Goal: Transaction & Acquisition: Purchase product/service

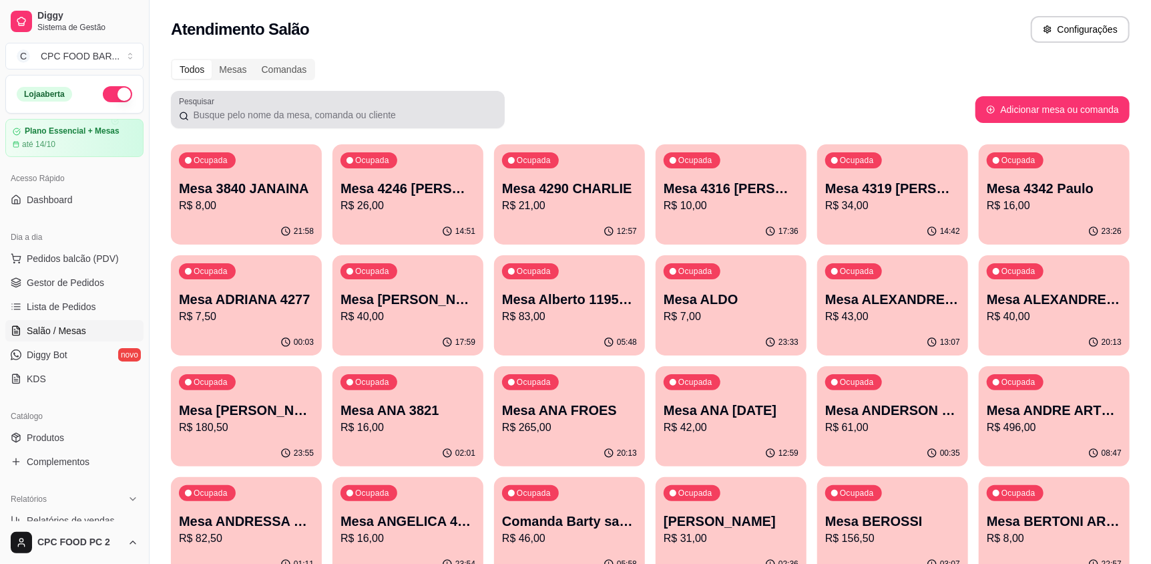
click at [359, 100] on div at bounding box center [338, 109] width 318 height 27
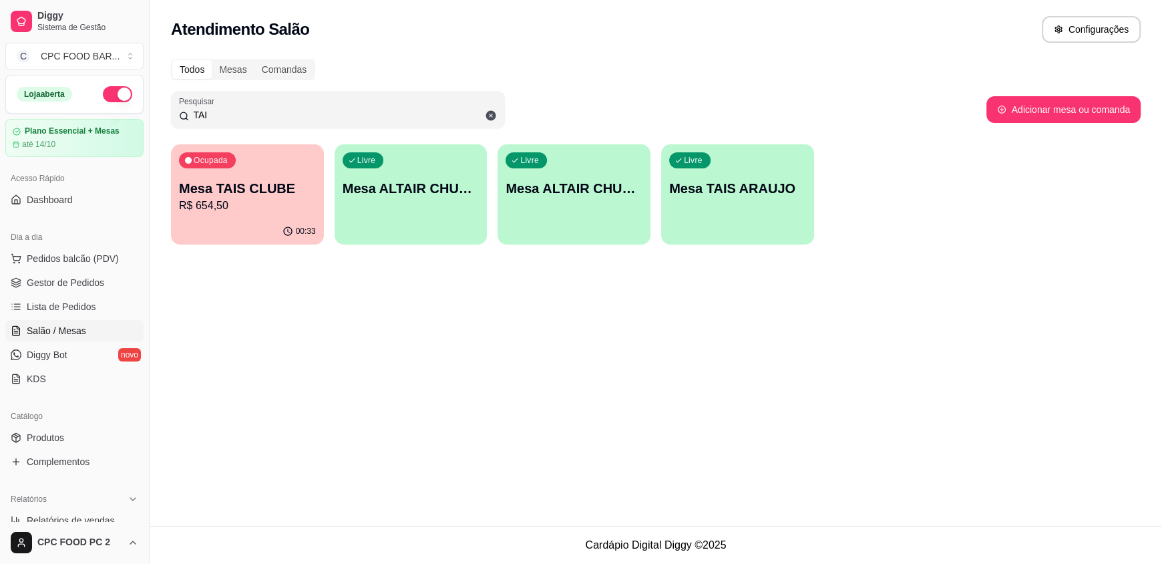
type input "TAI"
click at [266, 224] on div "00:33" at bounding box center [247, 230] width 148 height 25
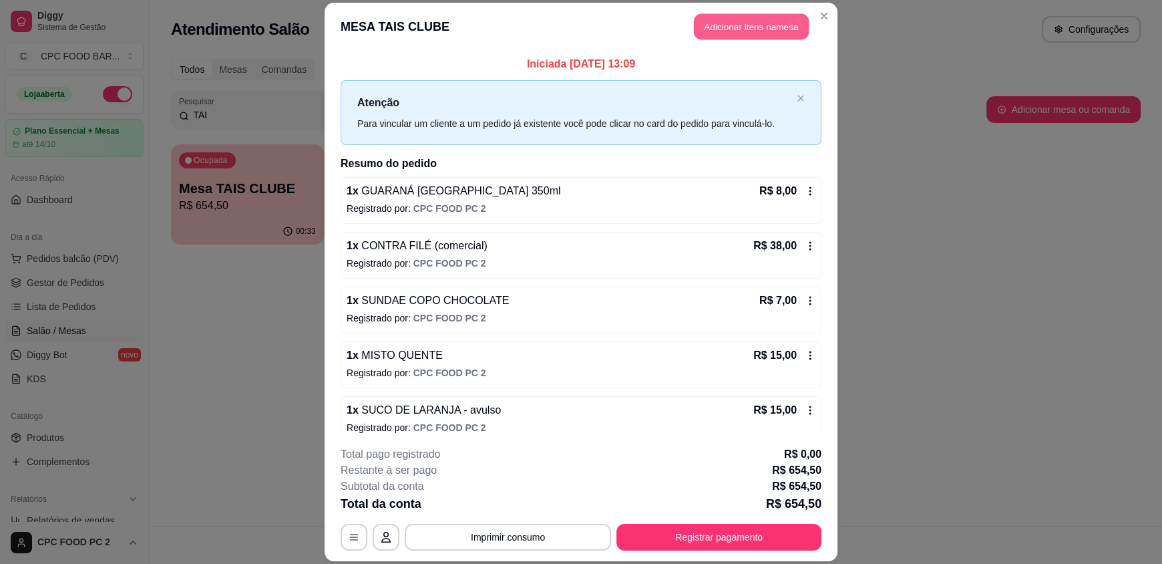
click at [754, 35] on button "Adicionar itens na mesa" at bounding box center [751, 27] width 115 height 26
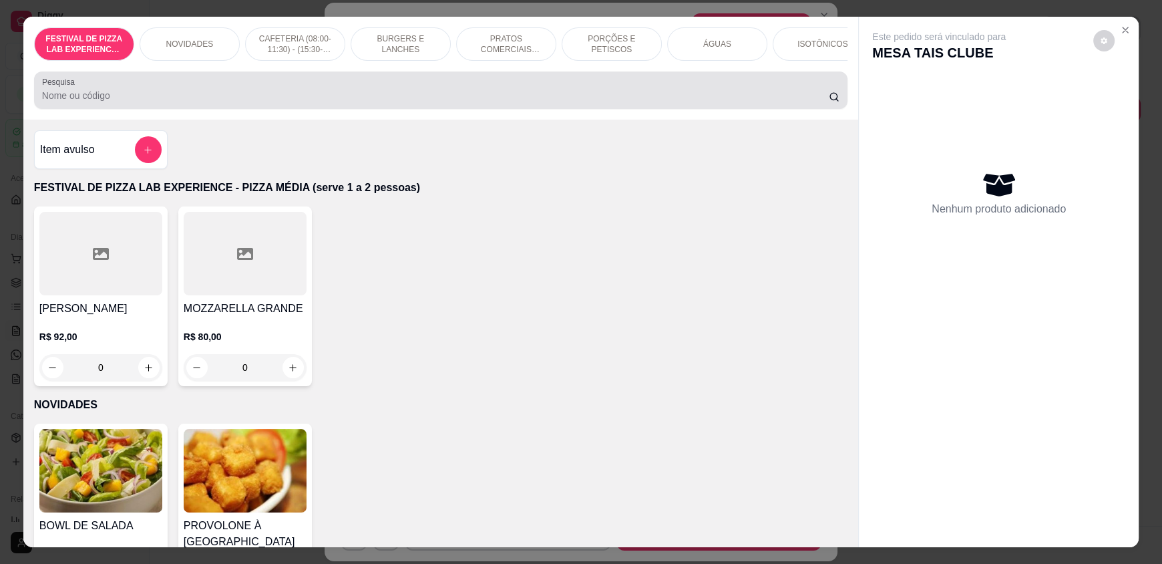
click at [243, 102] on input "Pesquisa" at bounding box center [435, 95] width 787 height 13
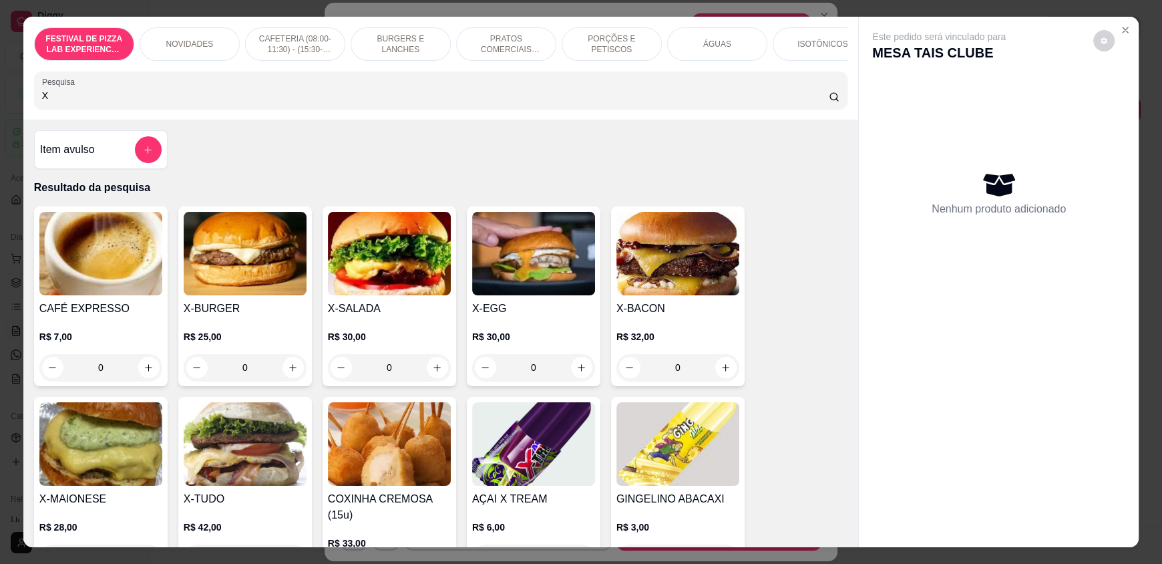
type input "X"
click at [281, 374] on div "0" at bounding box center [245, 367] width 123 height 27
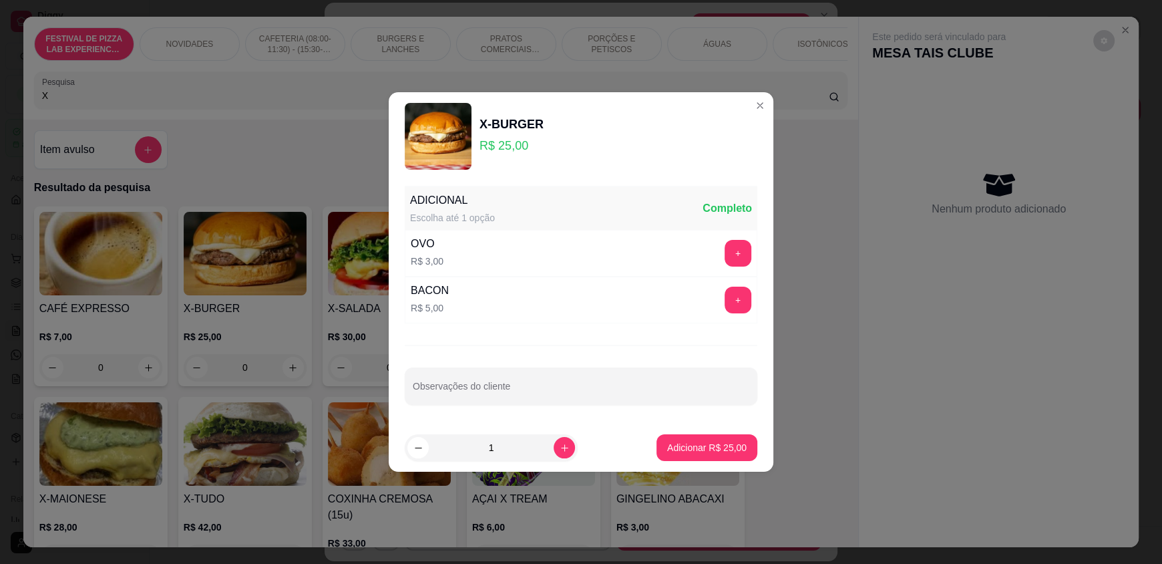
click at [691, 430] on footer "1 Adicionar R$ 25,00" at bounding box center [581, 447] width 385 height 48
click at [687, 447] on p "Adicionar R$ 25,00" at bounding box center [706, 447] width 79 height 13
type input "1"
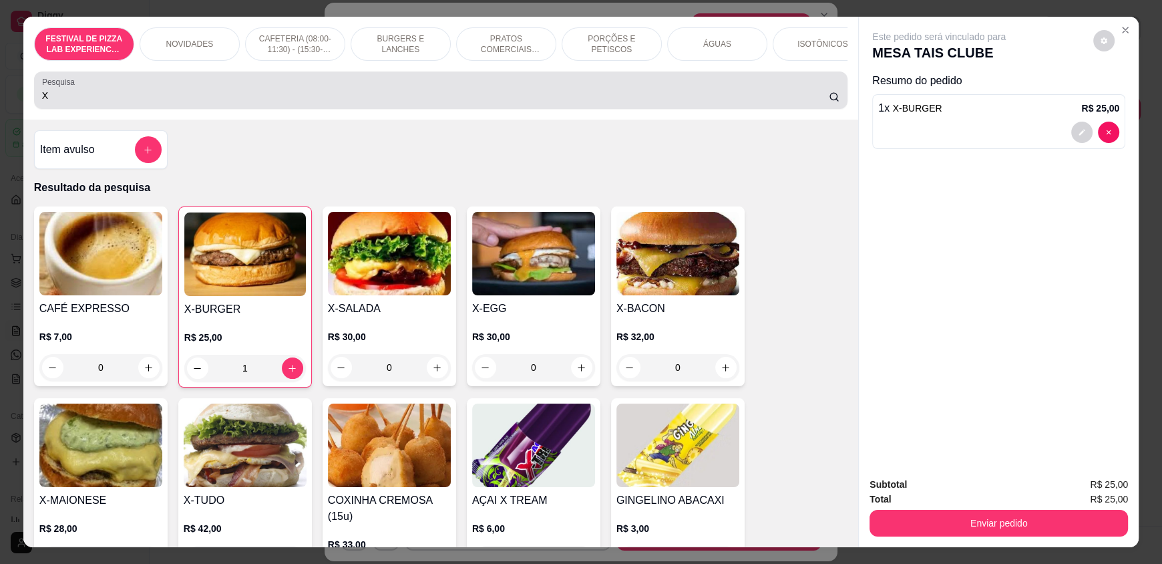
click at [177, 102] on input "X" at bounding box center [435, 95] width 787 height 13
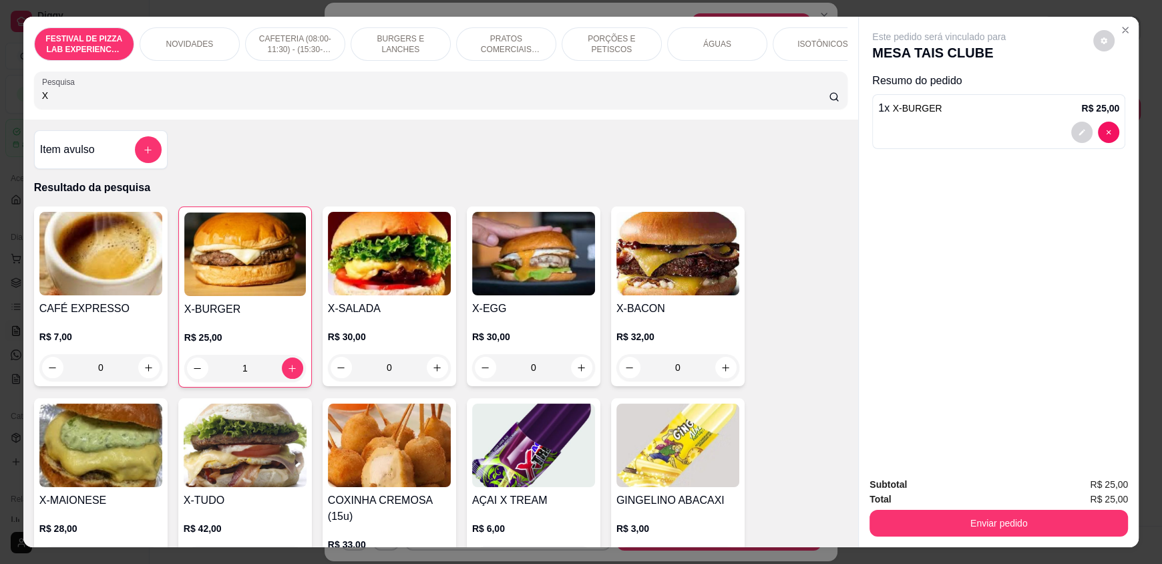
click at [177, 102] on input "X" at bounding box center [435, 95] width 787 height 13
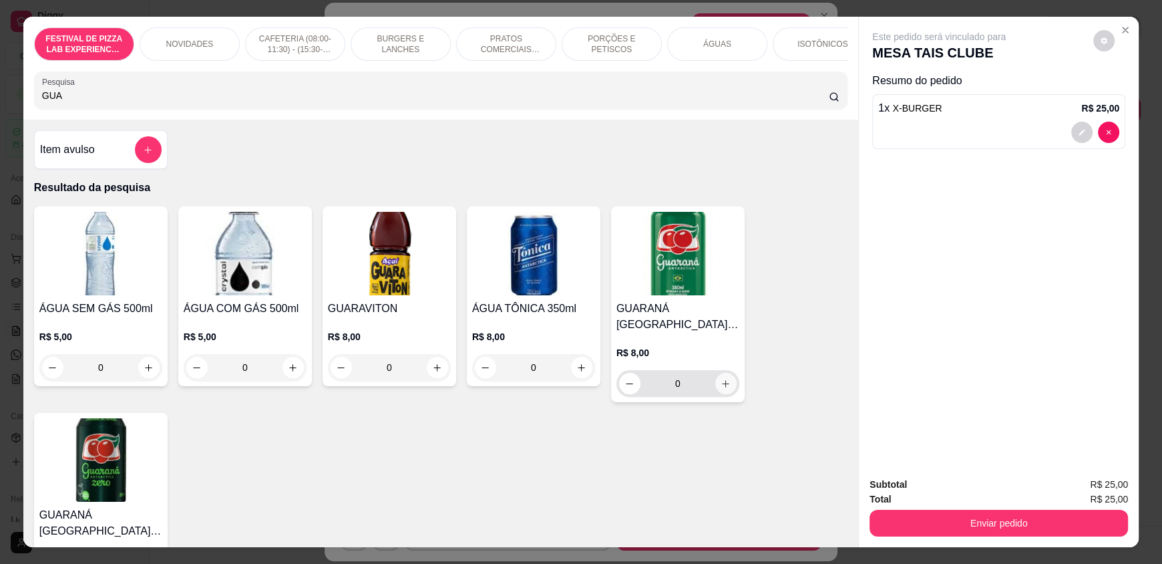
type input "GUA"
click at [721, 389] on icon "increase-product-quantity" at bounding box center [726, 384] width 10 height 10
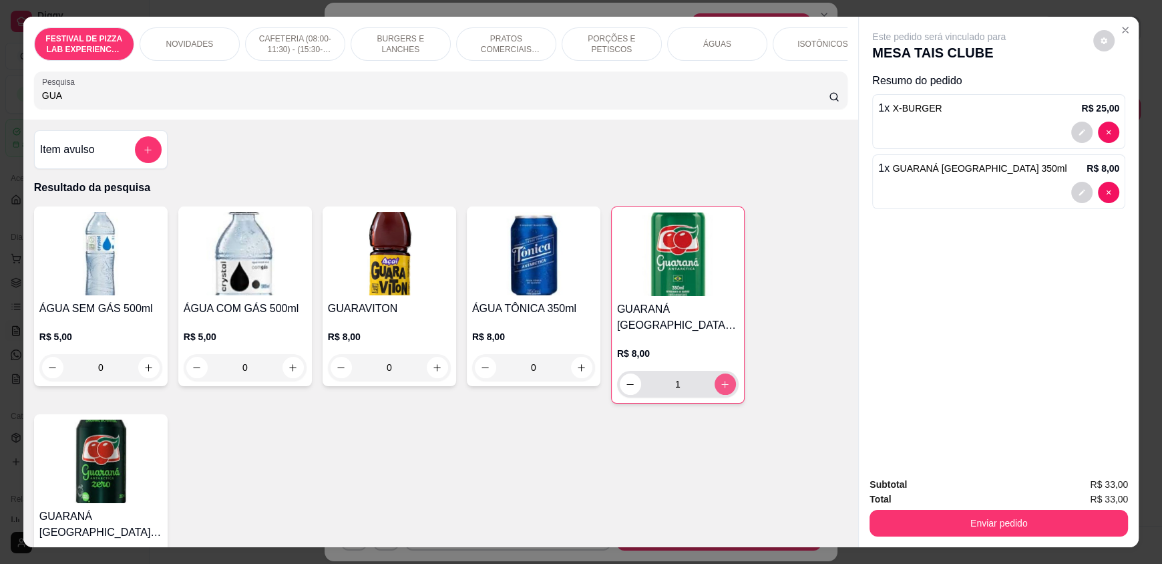
type input "1"
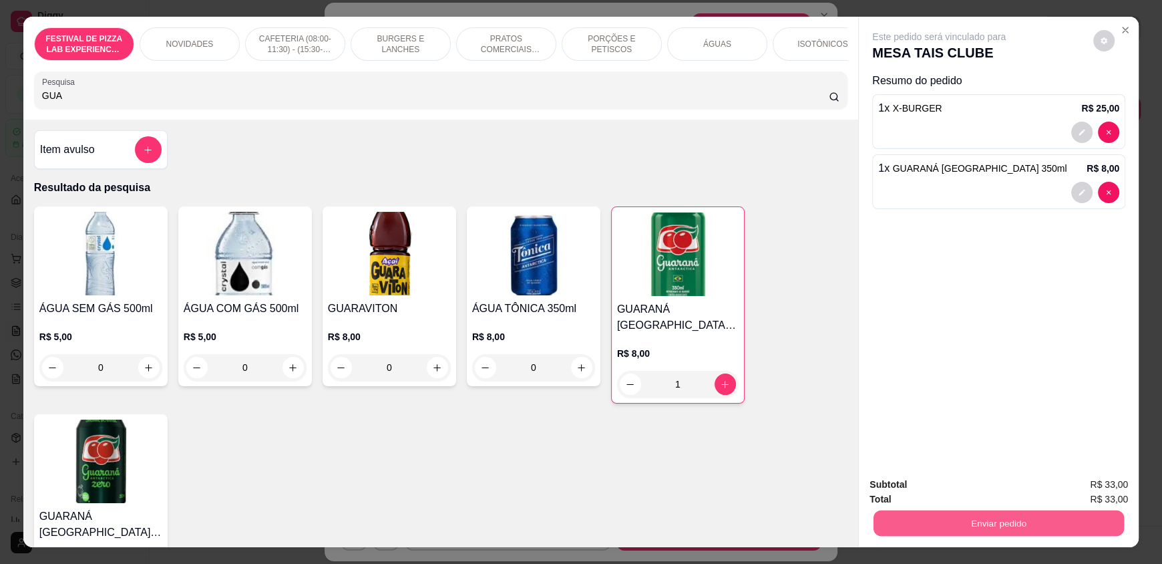
click at [927, 527] on button "Enviar pedido" at bounding box center [999, 523] width 250 height 26
click at [920, 493] on button "Não registrar e enviar pedido" at bounding box center [954, 490] width 135 height 25
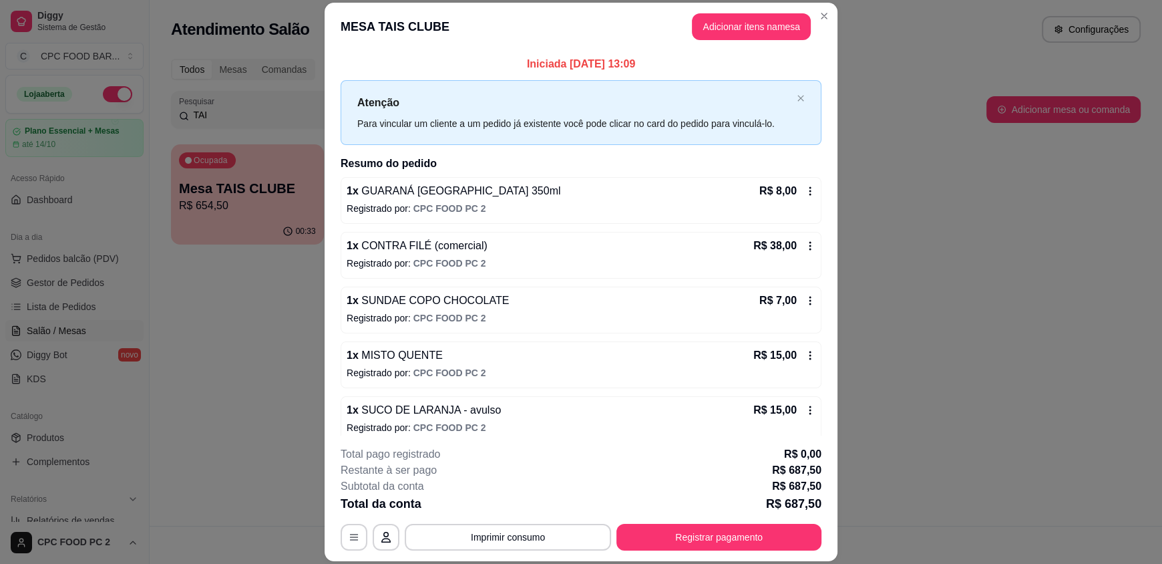
click at [827, 25] on header "MESA TAIS CLUBE Adicionar itens na mesa" at bounding box center [581, 27] width 513 height 48
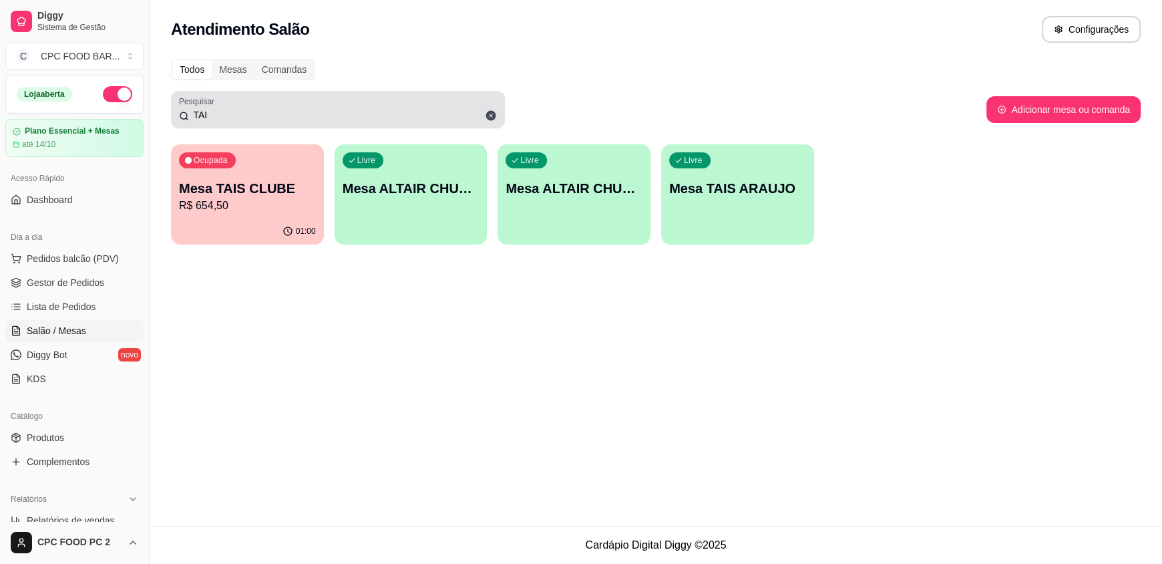
click at [212, 115] on input "TAI" at bounding box center [343, 114] width 308 height 13
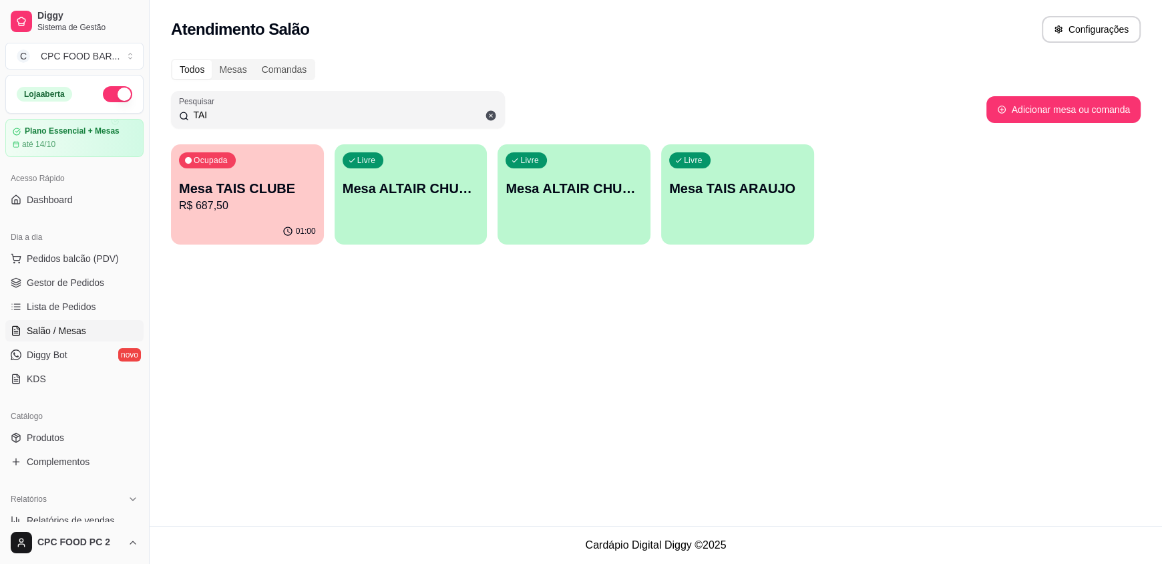
click at [211, 115] on input "TAI" at bounding box center [343, 114] width 308 height 13
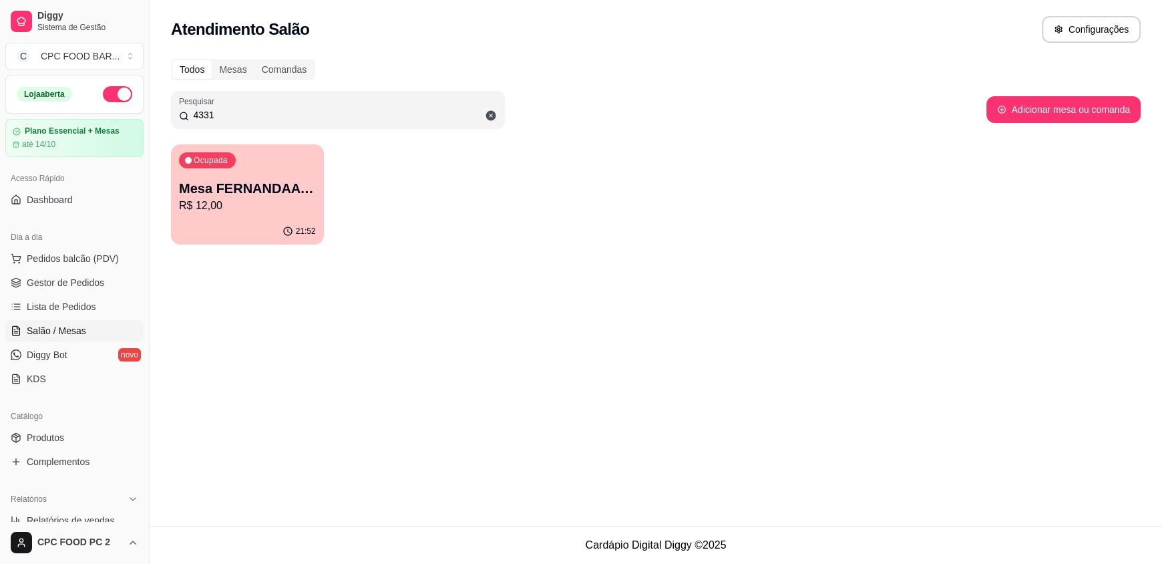
type input "4331"
click at [234, 213] on div "Ocupada Mesa FERNANDAA 4331 R$ 12,00" at bounding box center [247, 181] width 153 height 74
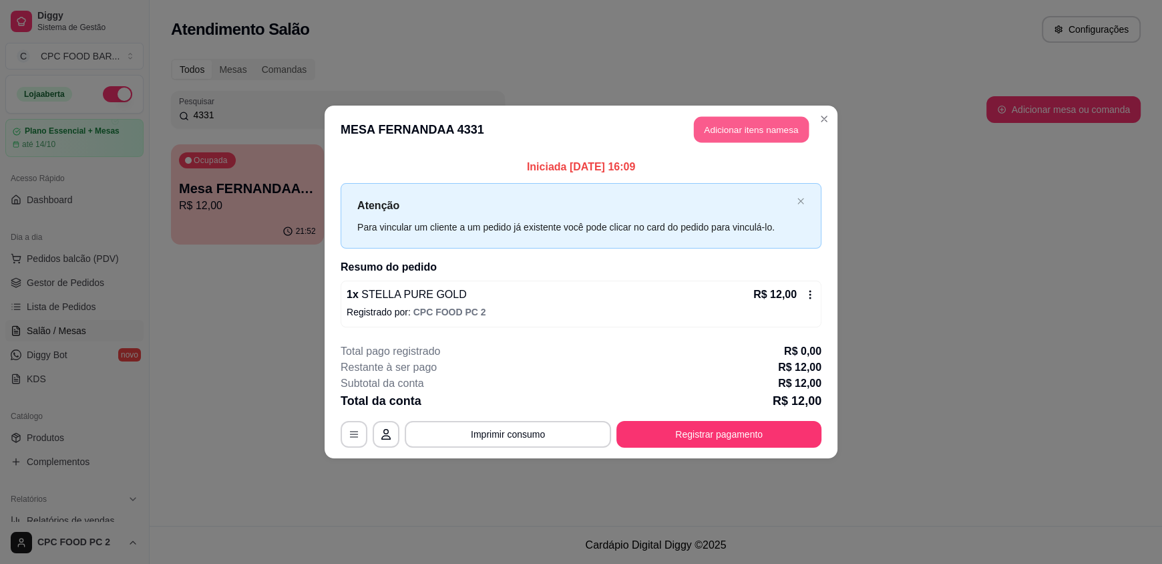
click at [741, 125] on button "Adicionar itens na mesa" at bounding box center [751, 130] width 115 height 26
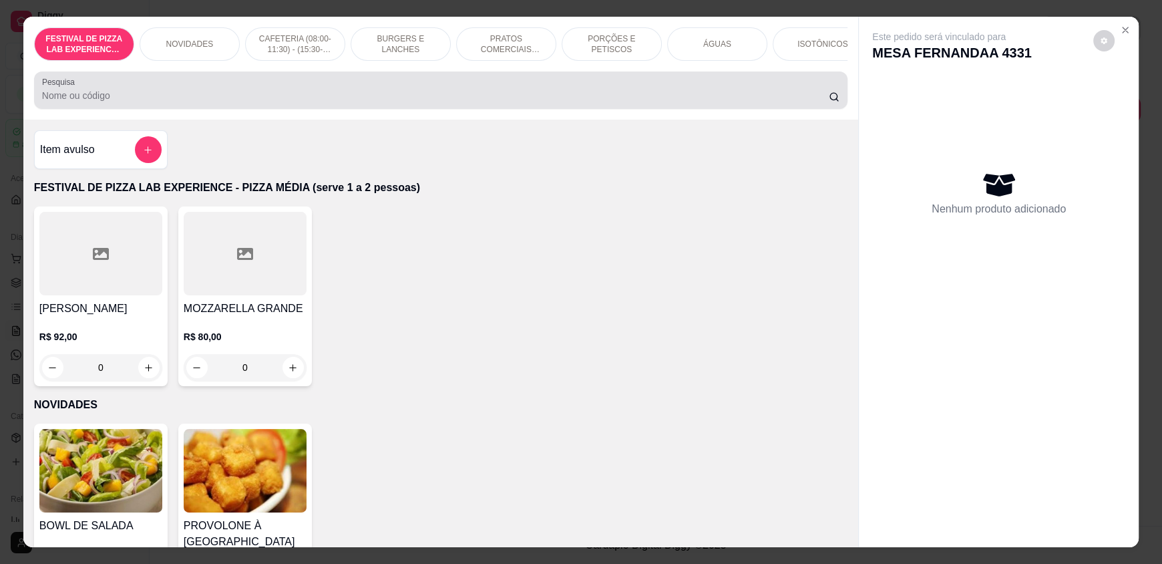
click at [225, 102] on input "Pesquisa" at bounding box center [435, 95] width 787 height 13
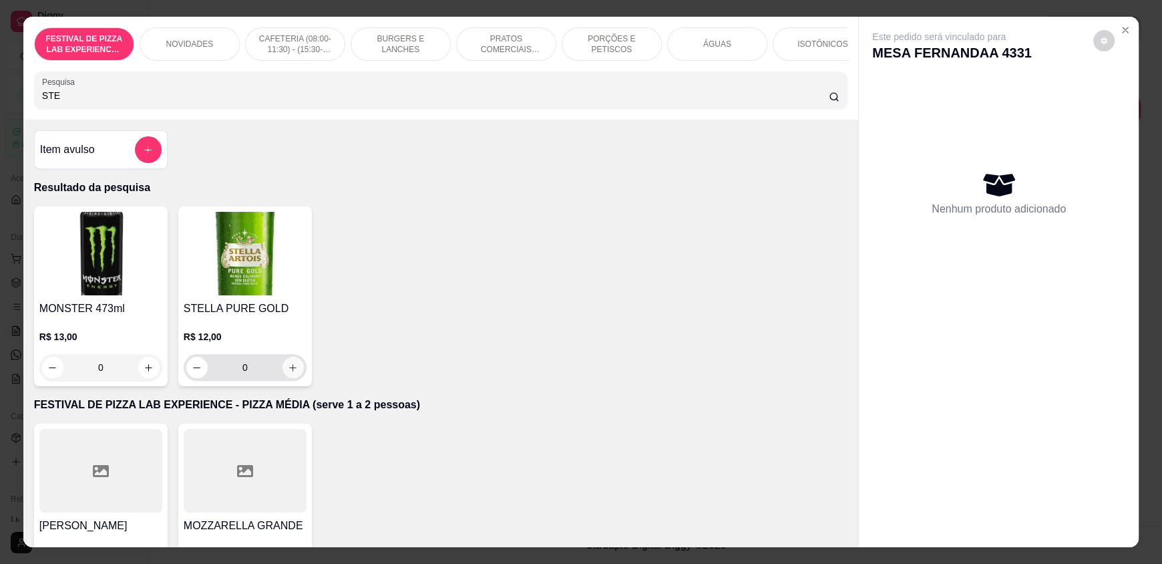
type input "STE"
click at [288, 378] on button "increase-product-quantity" at bounding box center [292, 367] width 21 height 21
type input "1"
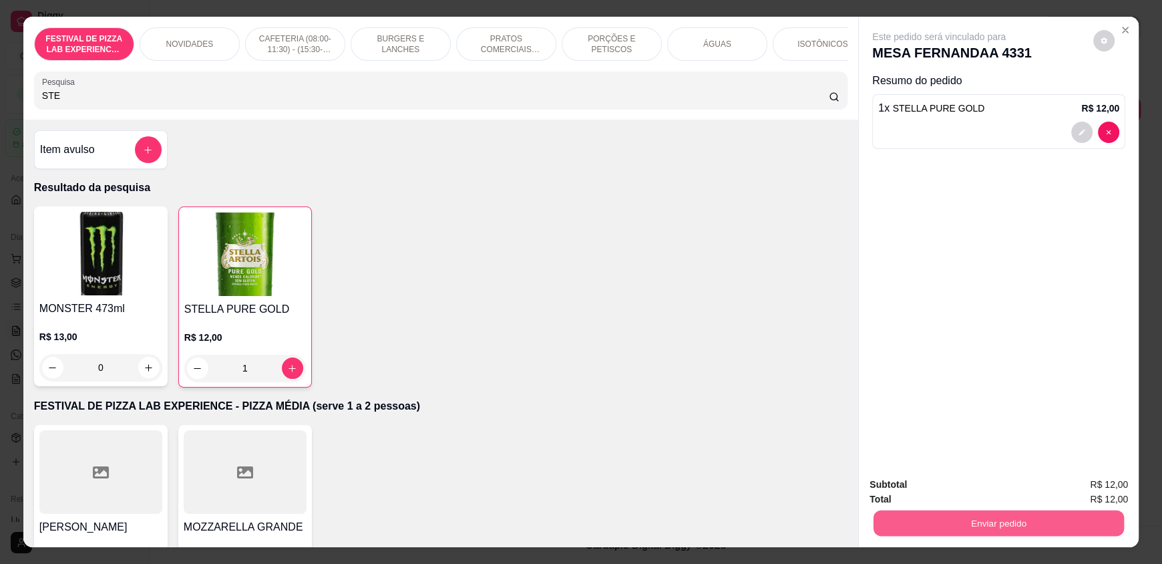
click at [924, 518] on button "Enviar pedido" at bounding box center [999, 523] width 250 height 26
click at [907, 484] on button "Não registrar e enviar pedido" at bounding box center [954, 490] width 135 height 25
